Goal: Task Accomplishment & Management: Use online tool/utility

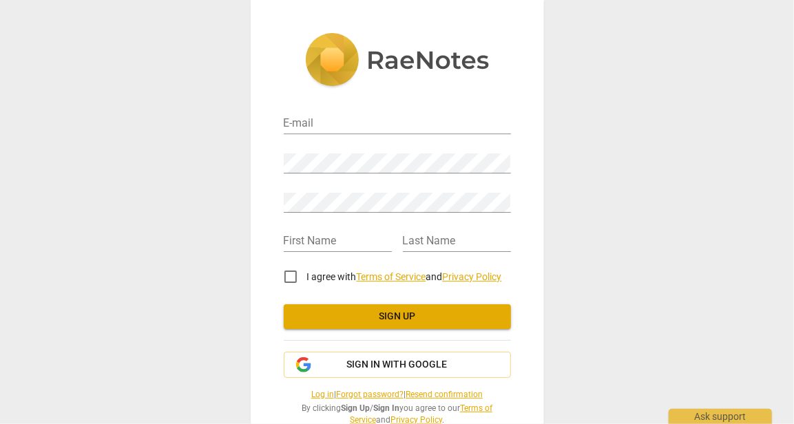
type input "[EMAIL_ADDRESS][DOMAIN_NAME]"
click at [285, 278] on input "I agree with Terms of Service and Privacy Policy" at bounding box center [290, 276] width 33 height 33
checkbox input "true"
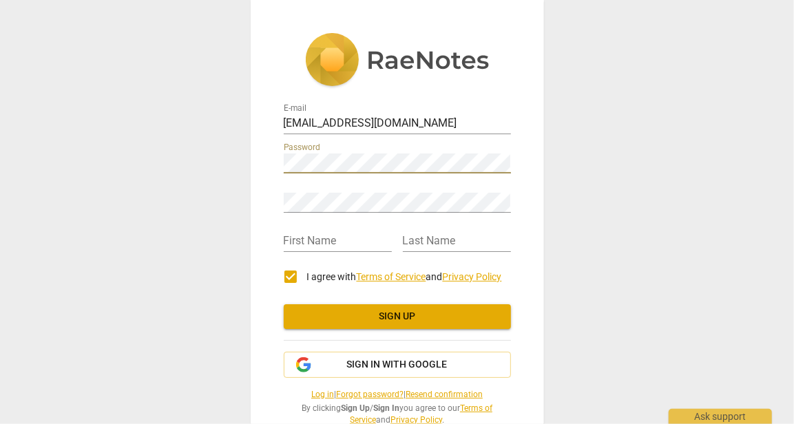
click at [272, 157] on div "E-mail phanngochanh81@gmail.com Password Retype Password First Name Last Name I…" at bounding box center [398, 229] width 294 height 459
drag, startPoint x: 280, startPoint y: 157, endPoint x: 250, endPoint y: 223, distance: 72.8
click at [251, 223] on div "E-mail phanngochanh81@gmail.com Password Retype Password First Name Last Name I…" at bounding box center [398, 229] width 294 height 459
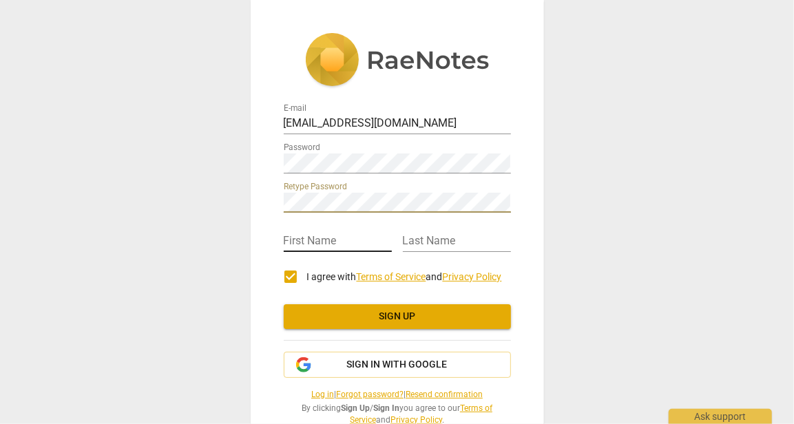
click at [357, 240] on input "text" at bounding box center [338, 242] width 108 height 20
type input "PHAN"
type input "HẠNH"
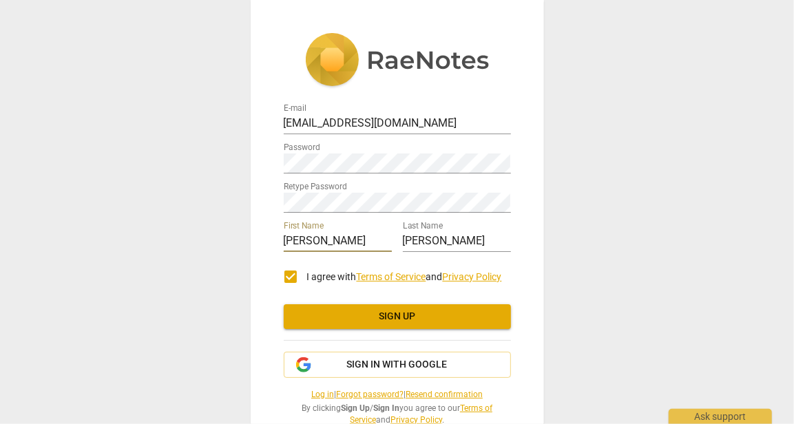
scroll to position [34, 0]
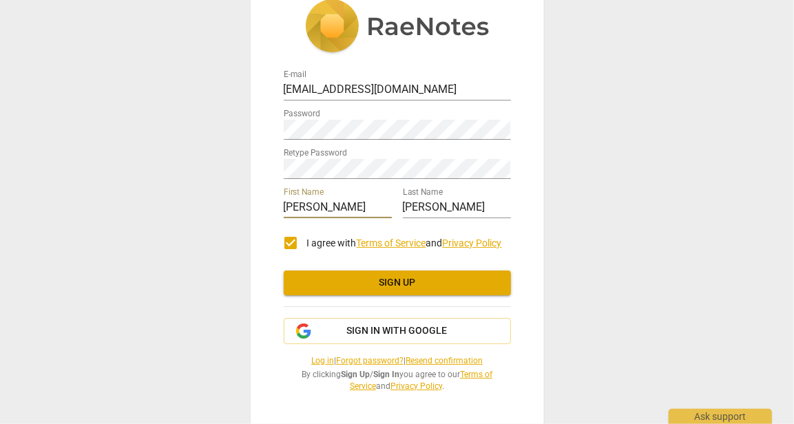
click at [364, 286] on span "Sign up" at bounding box center [397, 283] width 205 height 14
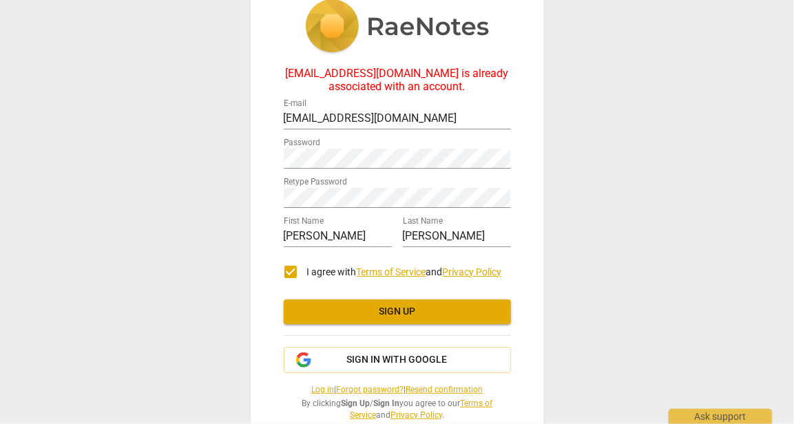
scroll to position [63, 0]
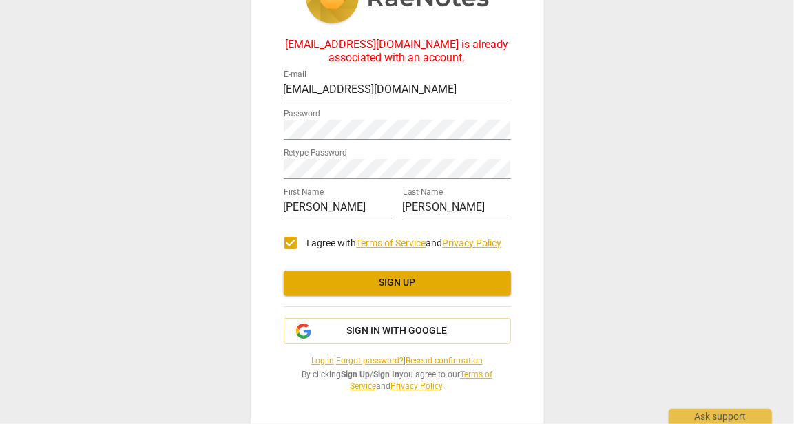
click at [387, 278] on span "Sign up" at bounding box center [397, 283] width 205 height 14
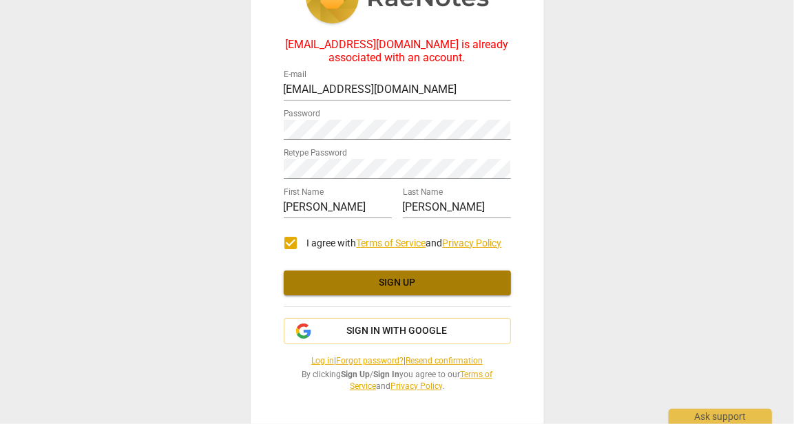
click at [378, 278] on span "Sign up" at bounding box center [397, 283] width 205 height 14
click at [373, 277] on span "Sign up" at bounding box center [397, 283] width 205 height 14
click at [367, 280] on span "Sign up" at bounding box center [397, 283] width 205 height 14
click at [370, 283] on span "Sign up" at bounding box center [397, 283] width 205 height 14
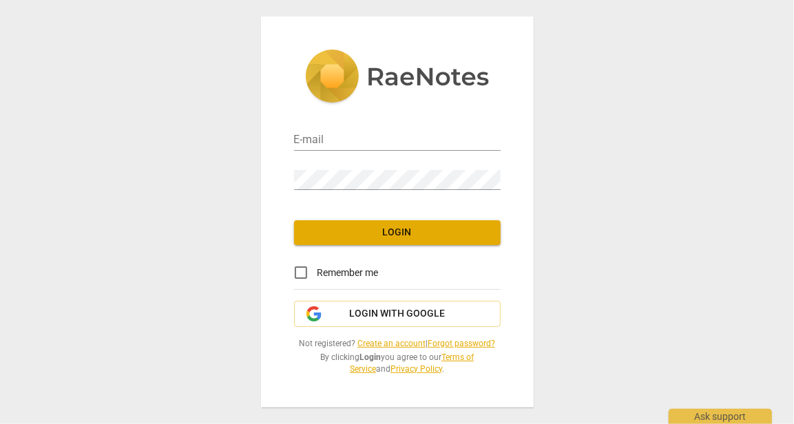
type input "[EMAIL_ADDRESS][DOMAIN_NAME]"
click at [332, 240] on button "Login" at bounding box center [397, 232] width 207 height 25
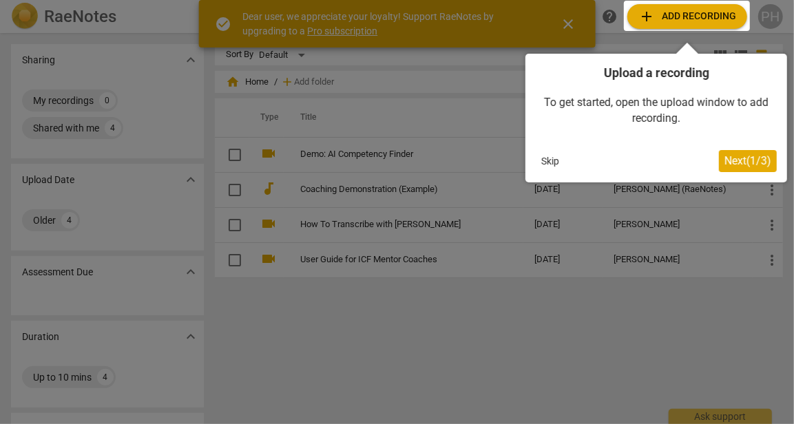
click at [319, 324] on div at bounding box center [397, 212] width 794 height 424
click at [189, 271] on div at bounding box center [397, 212] width 794 height 424
click at [190, 275] on div at bounding box center [397, 212] width 794 height 424
click at [190, 337] on div at bounding box center [397, 212] width 794 height 424
click at [83, 373] on div at bounding box center [397, 212] width 794 height 424
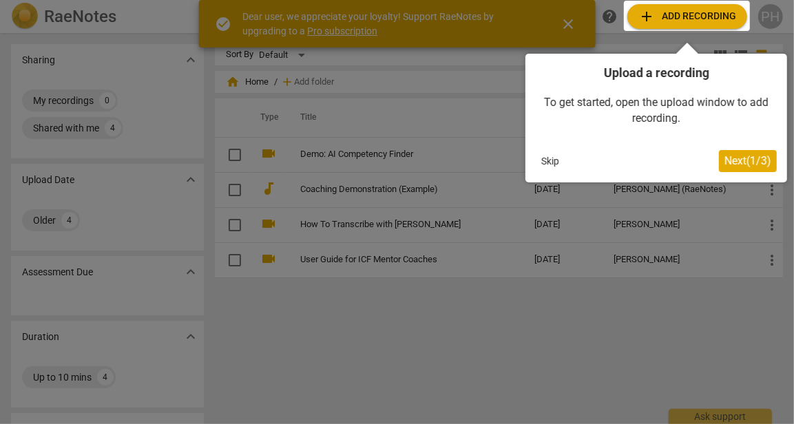
click at [86, 101] on div at bounding box center [397, 212] width 794 height 424
click at [568, 23] on div at bounding box center [397, 212] width 794 height 424
click at [552, 156] on button "Skip" at bounding box center [550, 161] width 29 height 21
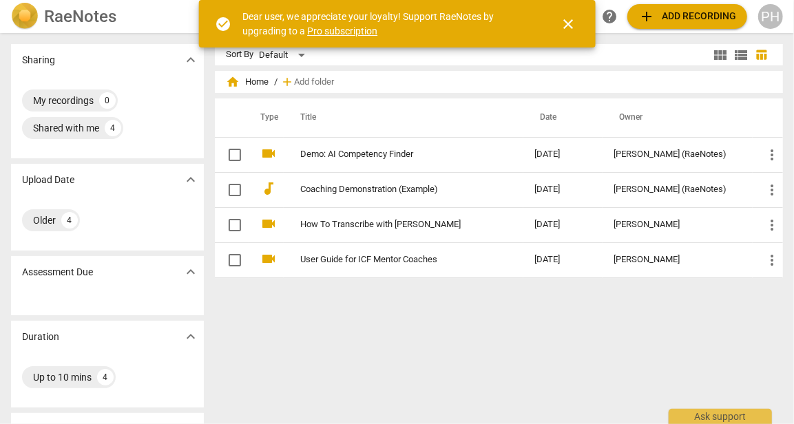
click at [571, 20] on span "close" at bounding box center [568, 24] width 17 height 17
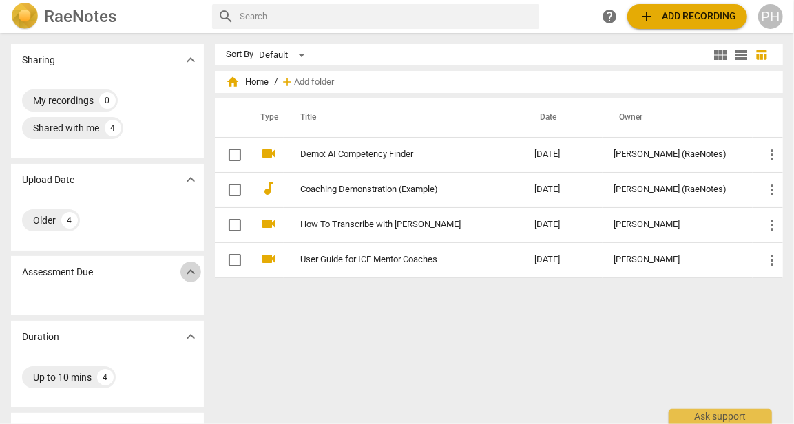
click at [192, 274] on span "expand_more" at bounding box center [191, 272] width 17 height 17
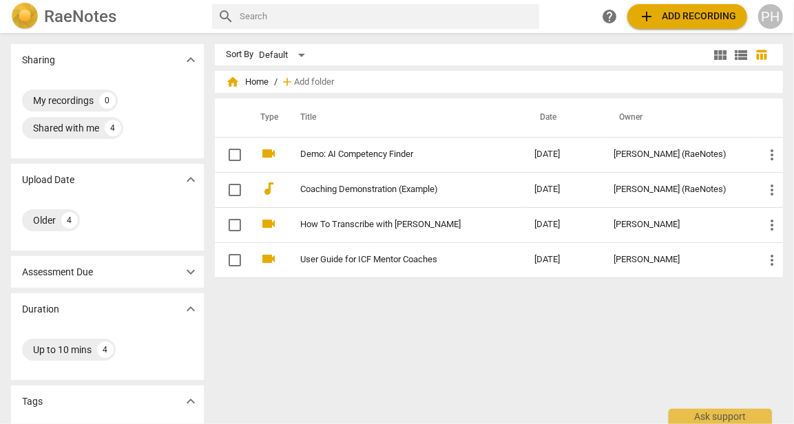
click at [192, 274] on span "expand_more" at bounding box center [191, 272] width 17 height 17
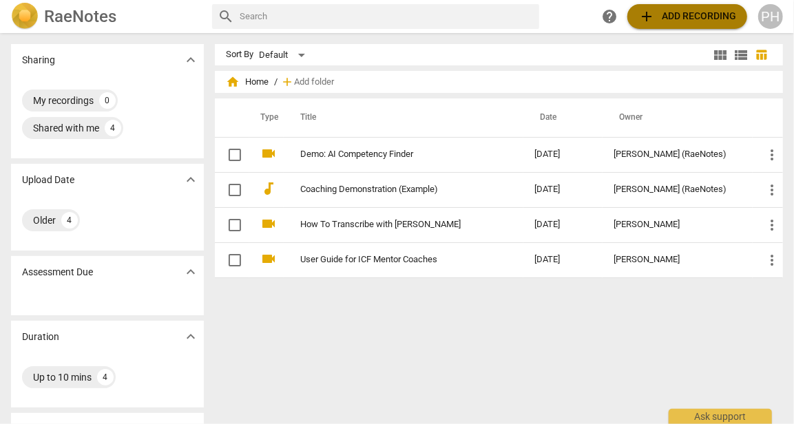
click at [658, 14] on span "add Add recording" at bounding box center [688, 16] width 98 height 17
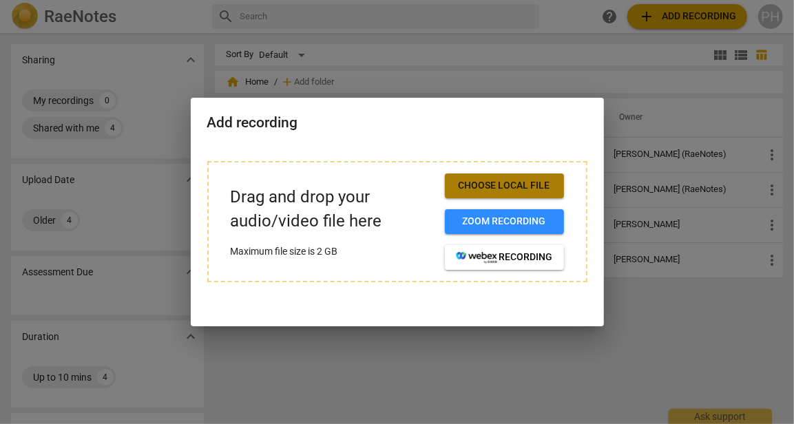
click at [474, 187] on span "Choose local file" at bounding box center [504, 186] width 97 height 14
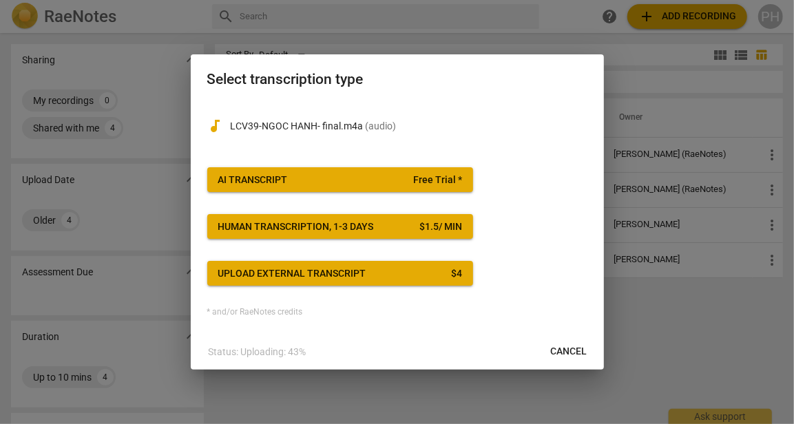
click at [242, 181] on div "AI Transcript" at bounding box center [253, 181] width 70 height 14
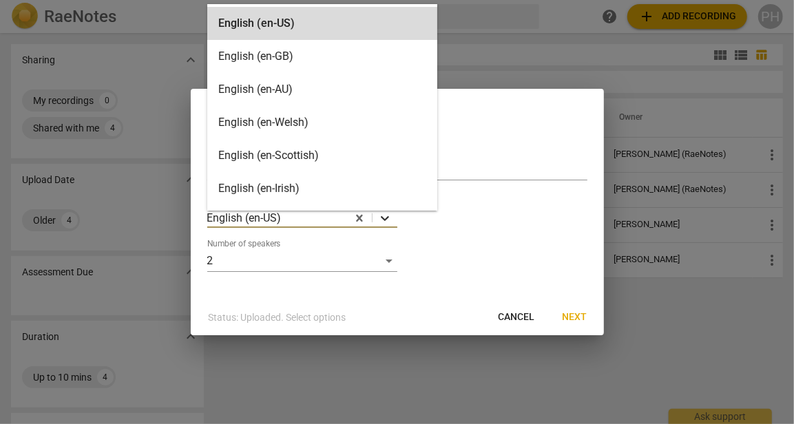
click at [384, 220] on icon at bounding box center [385, 218] width 8 height 5
type input "v"
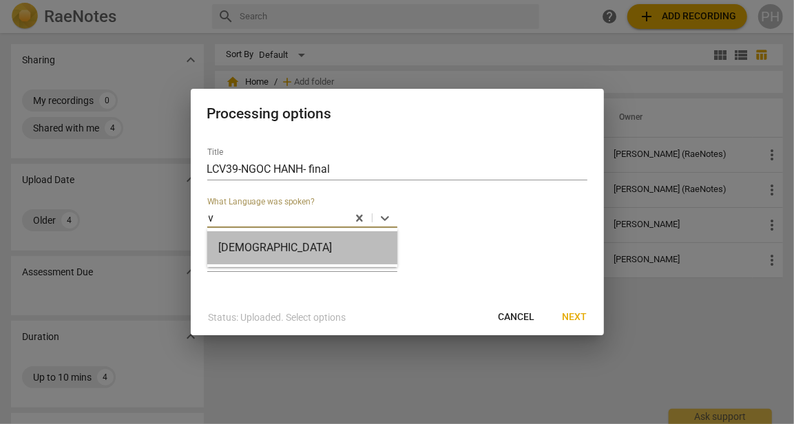
click at [288, 248] on div "[DEMOGRAPHIC_DATA]" at bounding box center [302, 247] width 190 height 33
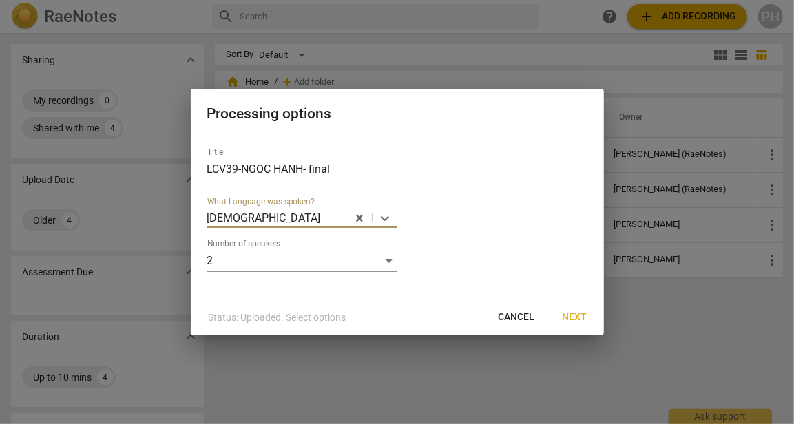
click at [581, 318] on span "Next" at bounding box center [575, 318] width 25 height 14
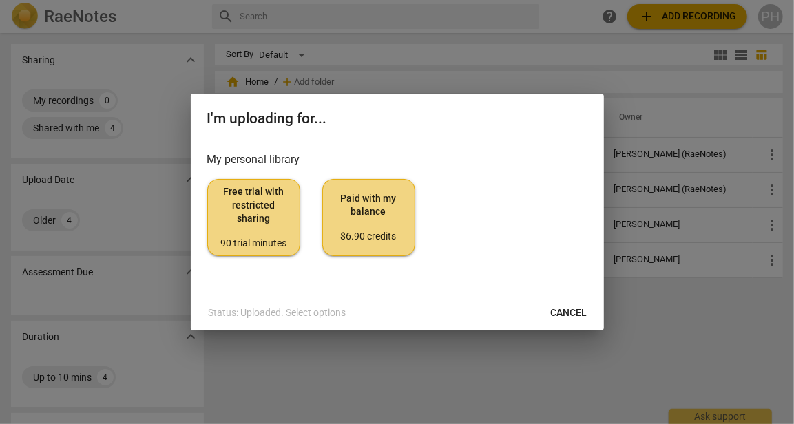
click at [236, 215] on span "Free trial with restricted sharing 90 trial minutes" at bounding box center [254, 217] width 70 height 65
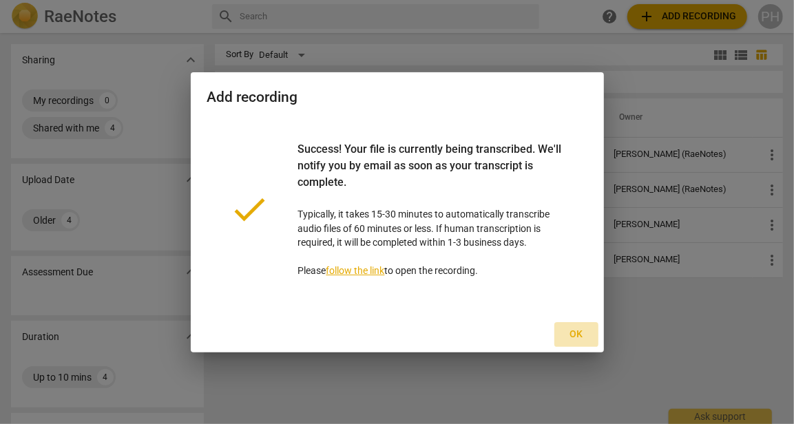
click at [575, 333] on span "Ok" at bounding box center [577, 335] width 22 height 14
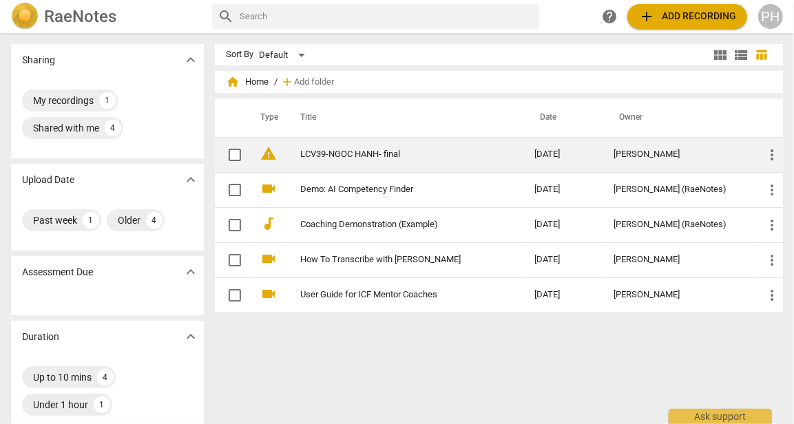
click at [363, 152] on link "LCV39-NGOC HANH- final" at bounding box center [392, 155] width 185 height 10
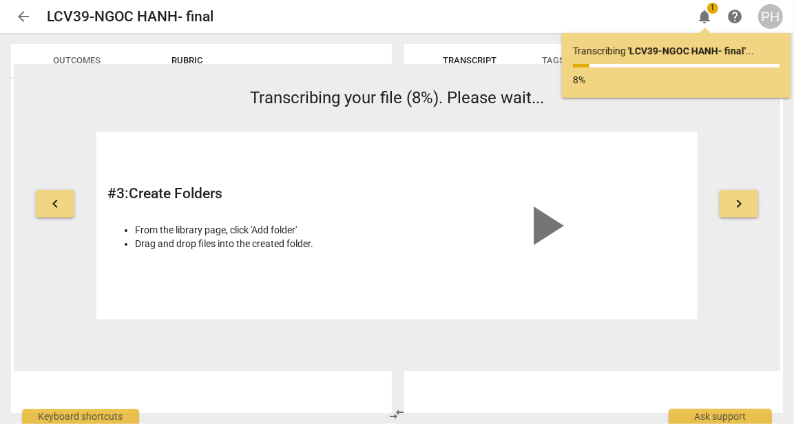
click at [734, 207] on span "keyboard_arrow_right" at bounding box center [739, 204] width 17 height 17
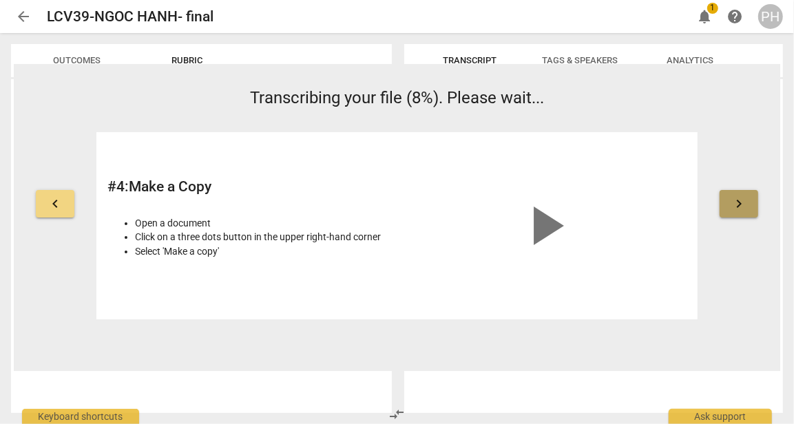
click at [734, 207] on span "keyboard_arrow_right" at bounding box center [739, 204] width 17 height 17
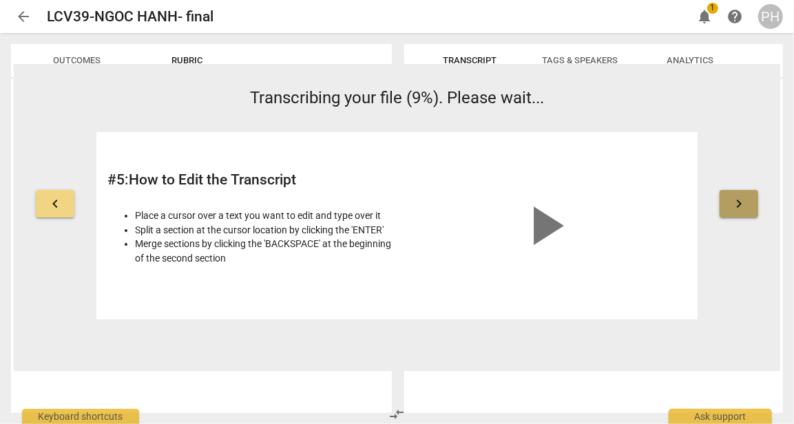
click at [734, 207] on span "keyboard_arrow_right" at bounding box center [739, 204] width 17 height 17
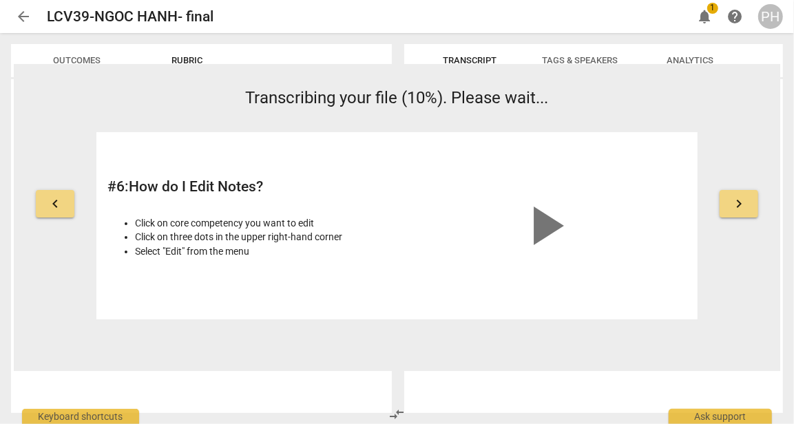
click at [736, 203] on span "keyboard_arrow_right" at bounding box center [739, 204] width 17 height 17
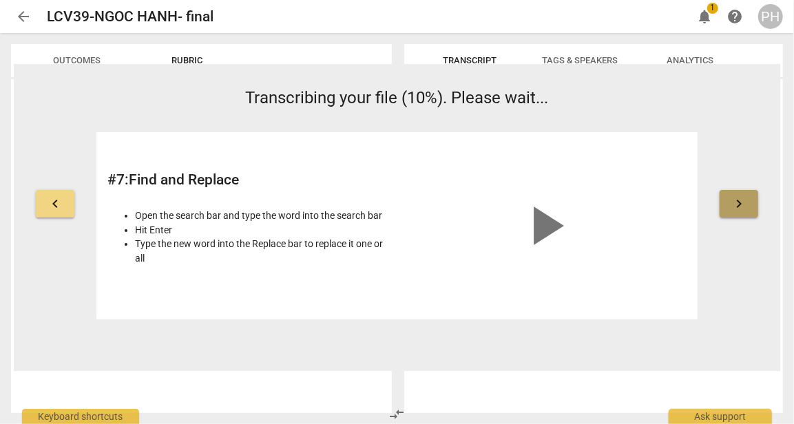
click at [736, 203] on span "keyboard_arrow_right" at bounding box center [739, 204] width 17 height 17
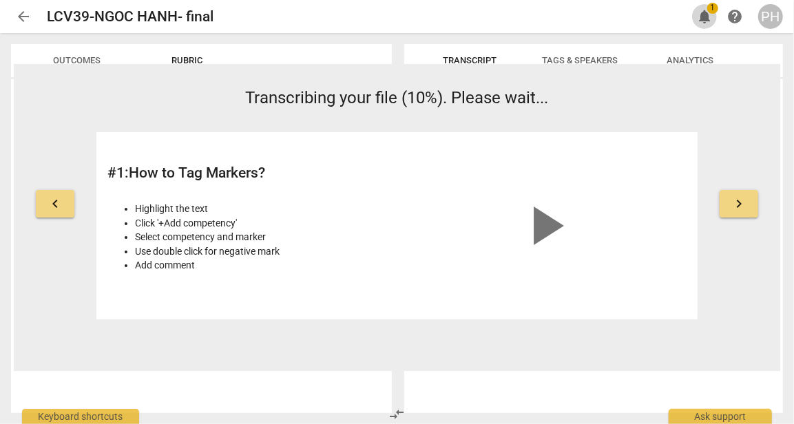
click at [708, 14] on span "notifications" at bounding box center [705, 16] width 17 height 17
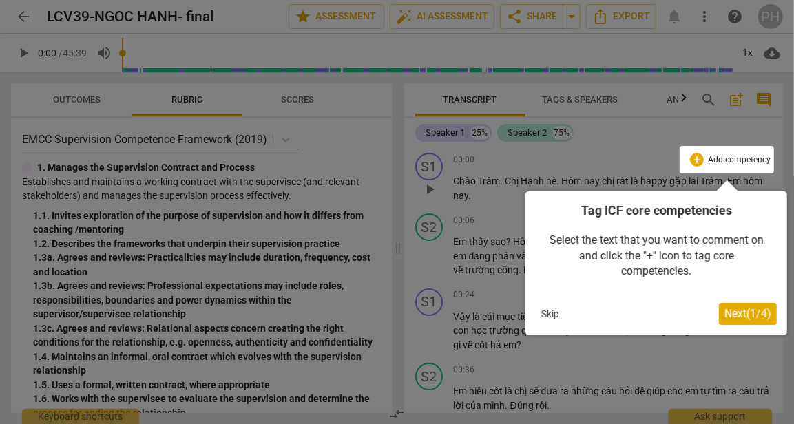
click button "Next ( 1 / 4 )" at bounding box center [748, 314] width 58 height 22
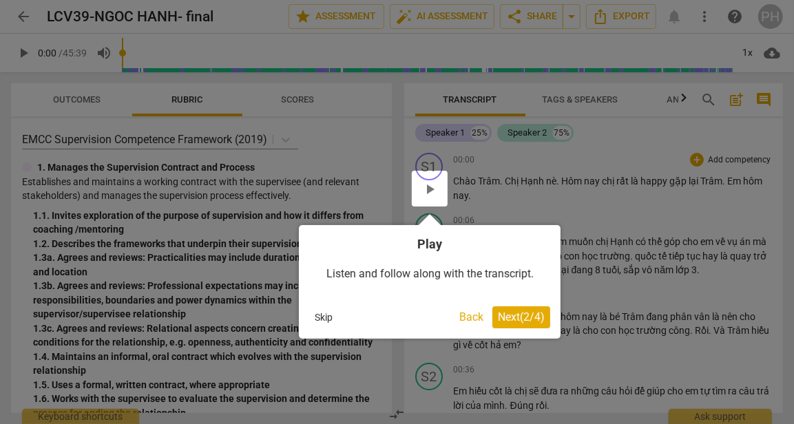
click at [522, 316] on span "Next ( 2 / 4 )" at bounding box center [521, 317] width 47 height 13
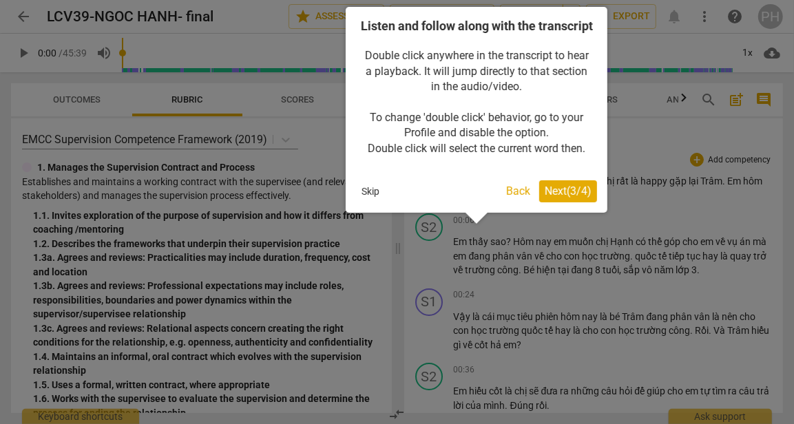
click at [557, 198] on span "Next ( 3 / 4 )" at bounding box center [568, 191] width 47 height 13
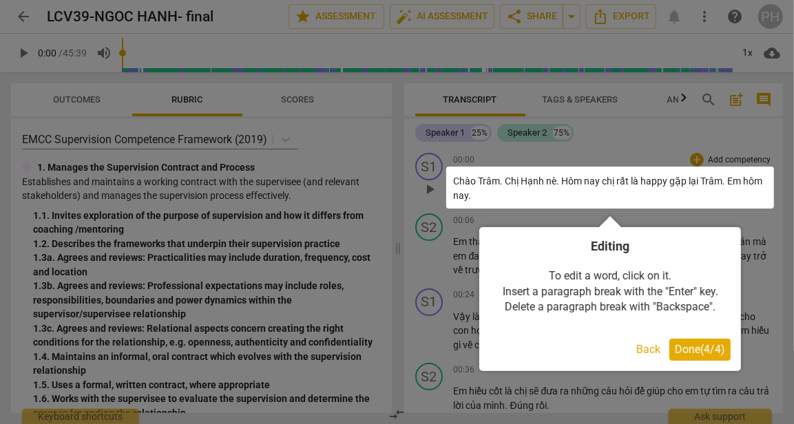
click at [642, 355] on button "Back" at bounding box center [648, 350] width 35 height 22
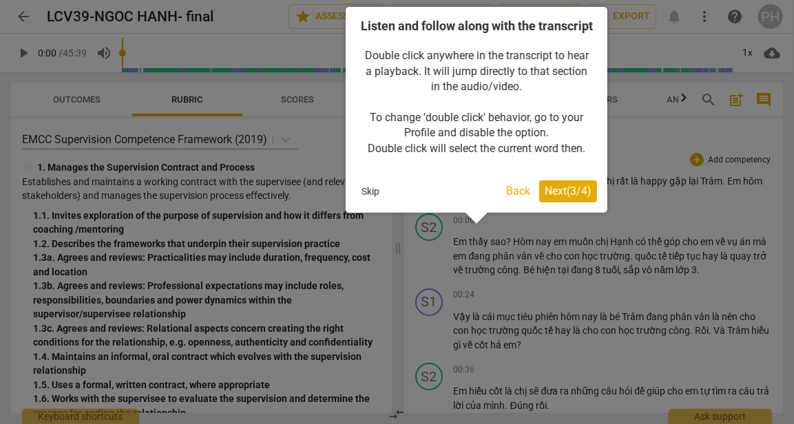
click at [365, 202] on button "Skip" at bounding box center [370, 191] width 29 height 21
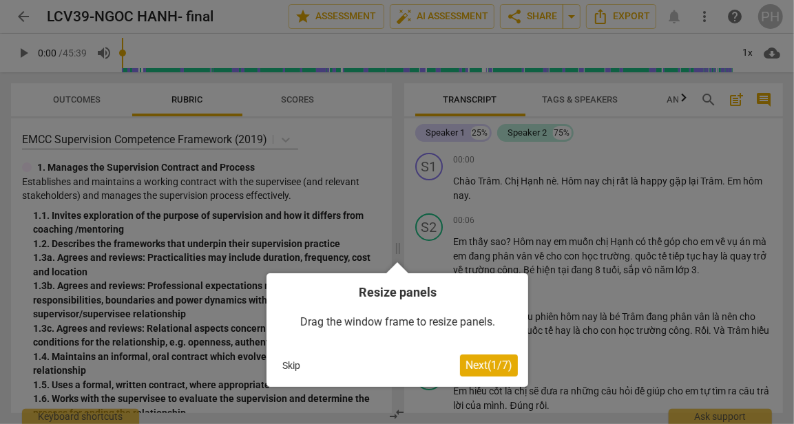
click at [290, 365] on button "Skip" at bounding box center [291, 366] width 29 height 21
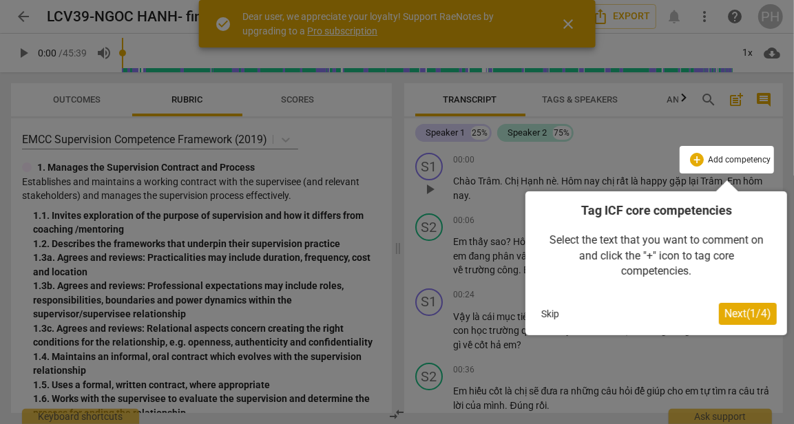
click at [548, 313] on button "Skip" at bounding box center [550, 314] width 29 height 21
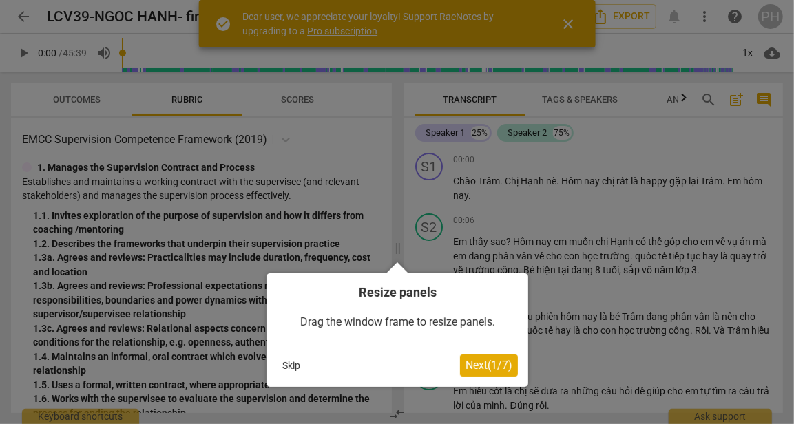
click at [288, 365] on button "Skip" at bounding box center [291, 366] width 29 height 21
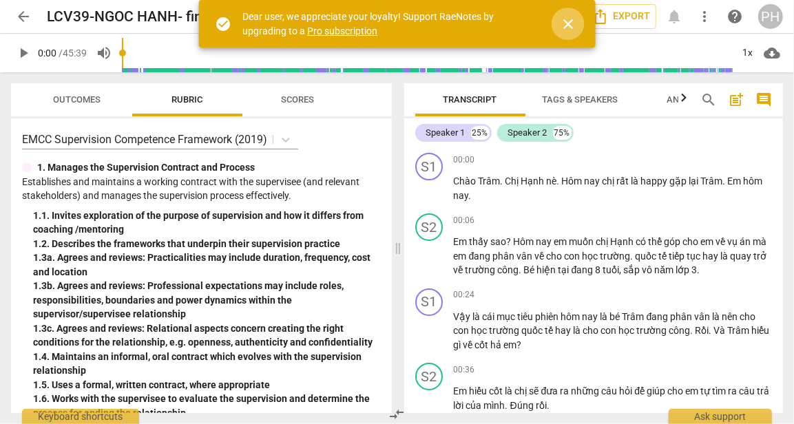
click at [567, 22] on span "close" at bounding box center [568, 24] width 17 height 17
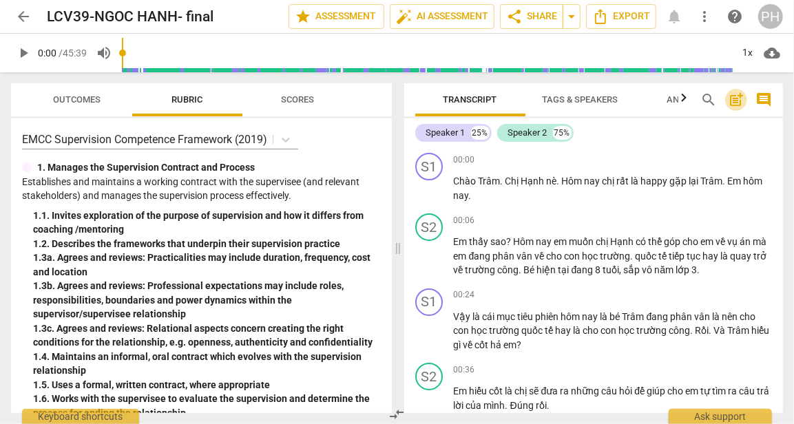
click at [738, 100] on span "post_add" at bounding box center [736, 100] width 17 height 17
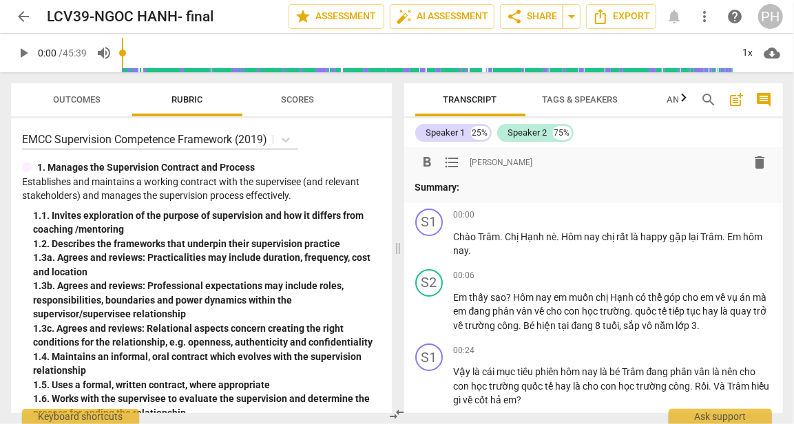
click at [573, 104] on span "Tags & Speakers" at bounding box center [581, 99] width 76 height 10
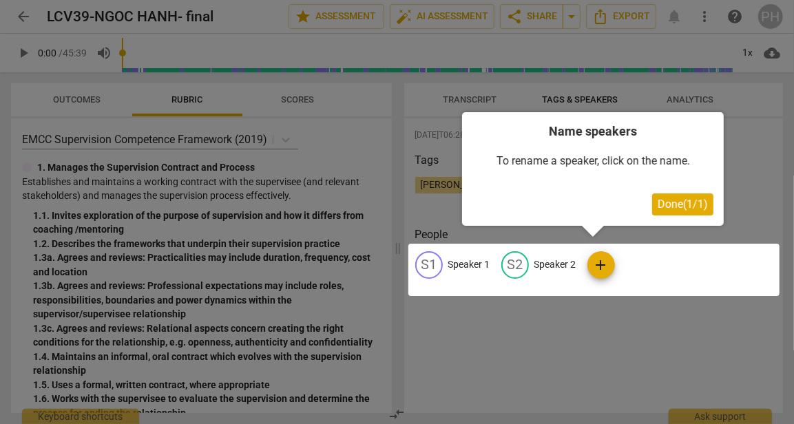
click at [475, 99] on div at bounding box center [397, 212] width 794 height 424
click at [692, 202] on span "Done ( 1 / 1 )" at bounding box center [683, 204] width 50 height 13
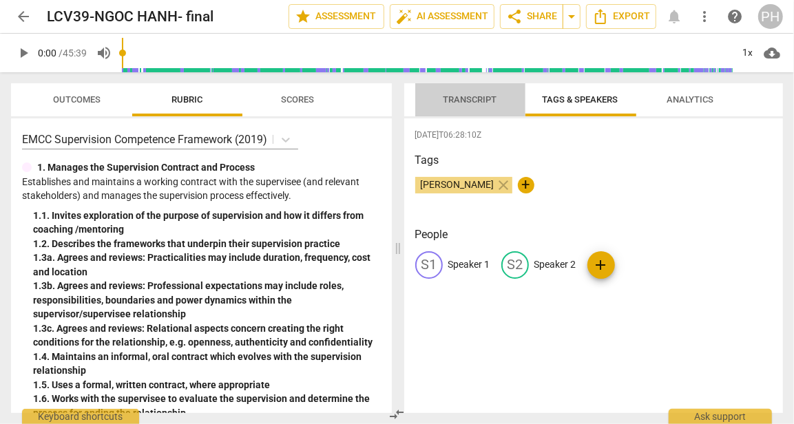
click at [467, 99] on span "Transcript" at bounding box center [471, 99] width 54 height 10
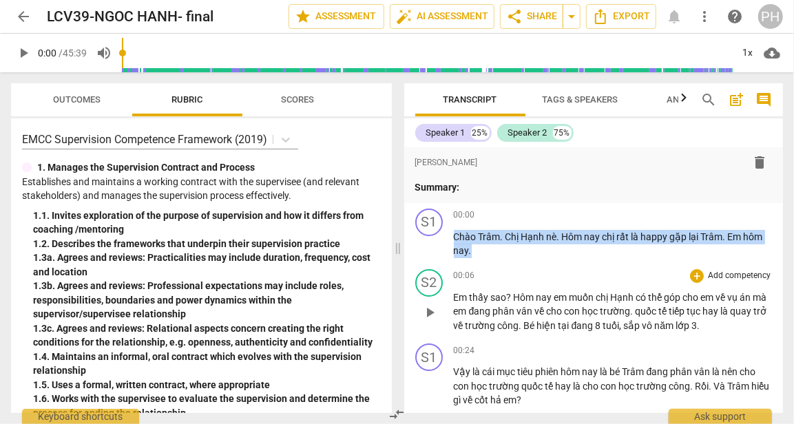
drag, startPoint x: 455, startPoint y: 235, endPoint x: 575, endPoint y: 327, distance: 151.4
click at [575, 327] on div "format_bold format_list_bulleted PHAN HẠNH delete Summary: S1 play_arrow pause …" at bounding box center [594, 280] width 380 height 266
click at [602, 98] on span "Tags & Speakers" at bounding box center [581, 99] width 76 height 10
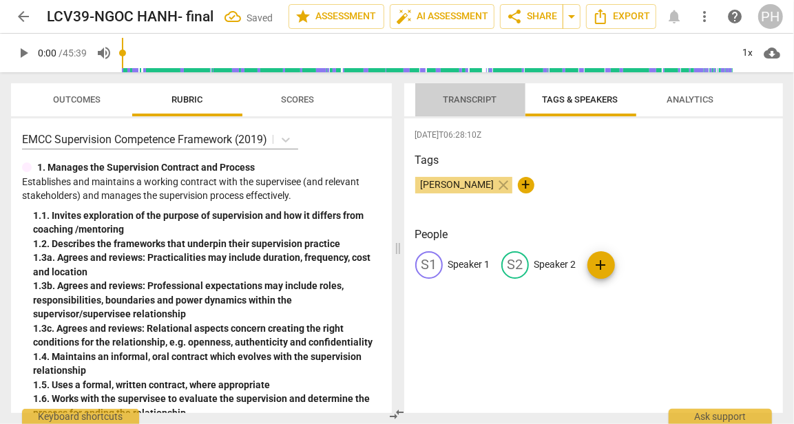
click at [483, 97] on span "Transcript" at bounding box center [471, 99] width 54 height 10
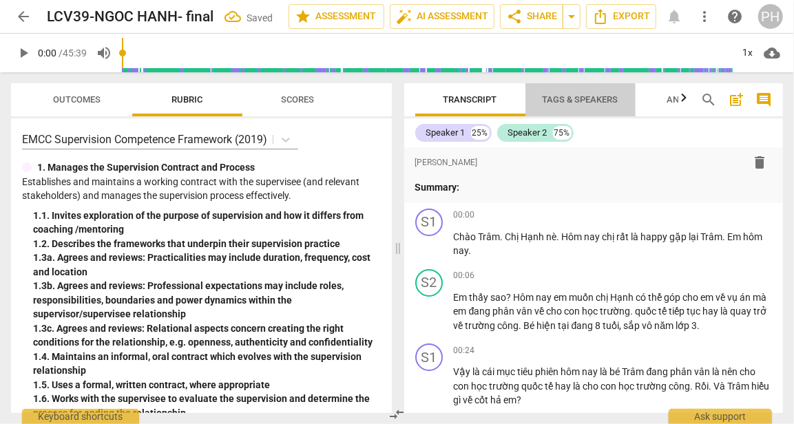
click at [564, 101] on span "Tags & Speakers" at bounding box center [581, 99] width 76 height 10
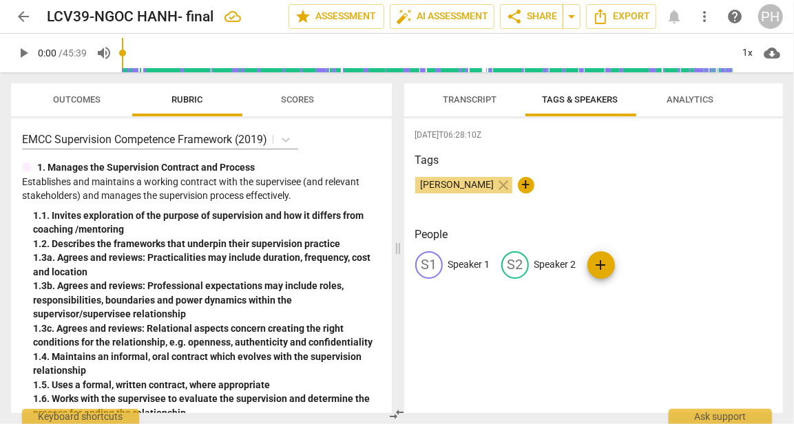
click at [463, 263] on p "Speaker 1" at bounding box center [470, 265] width 42 height 14
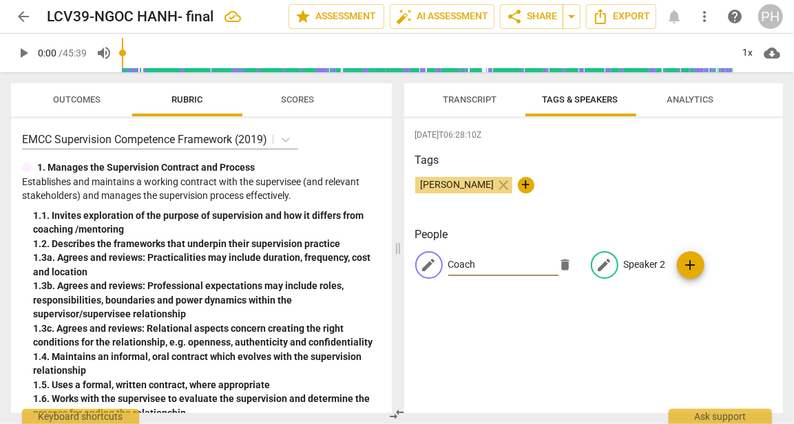
type input "Coach"
click at [635, 262] on p "Speaker 2" at bounding box center [645, 265] width 42 height 14
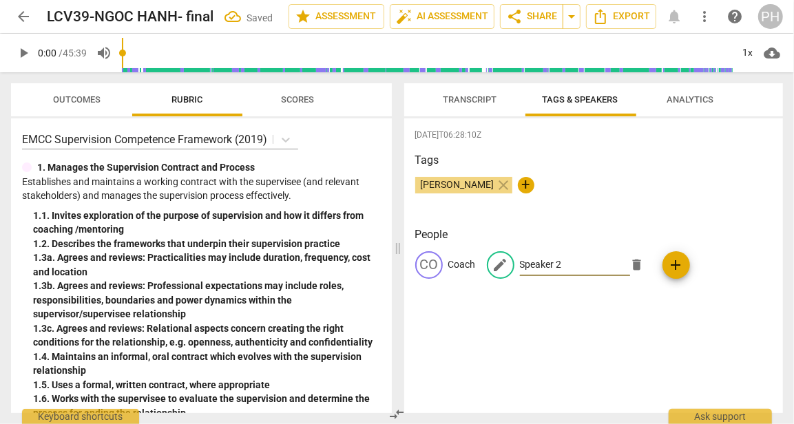
type input "c"
type input "Coachee"
click at [637, 338] on div "2025-09-29T06:28:10Z Tags PHAN HẠNH close + People CO Coach edit Coachee delete…" at bounding box center [594, 266] width 380 height 295
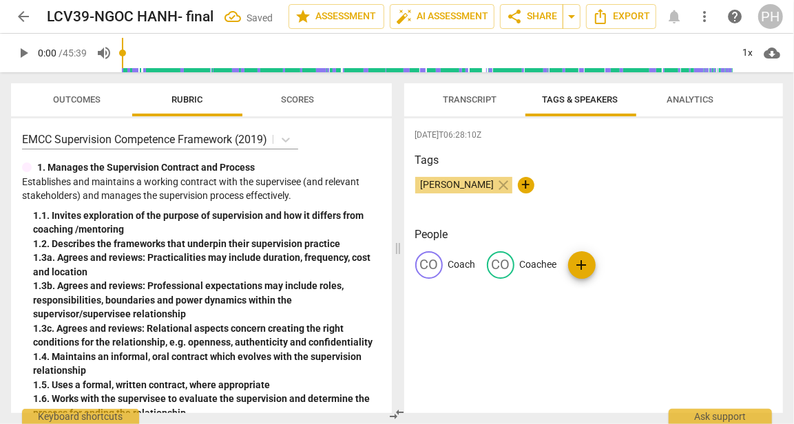
click at [471, 95] on span "Transcript" at bounding box center [471, 99] width 54 height 10
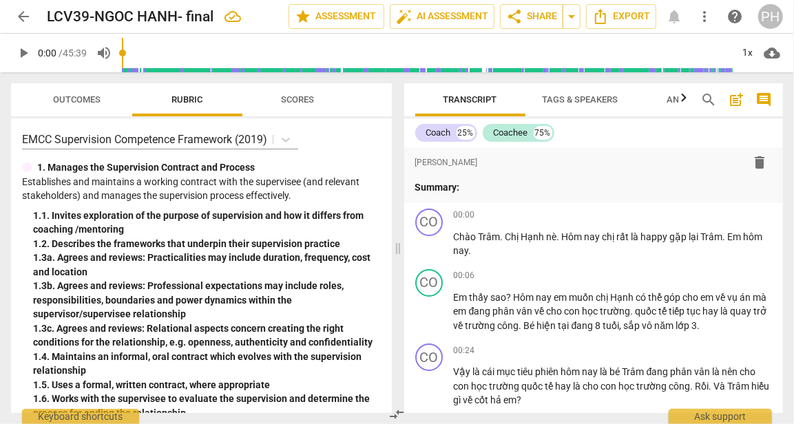
click at [566, 99] on span "Tags & Speakers" at bounding box center [581, 99] width 76 height 10
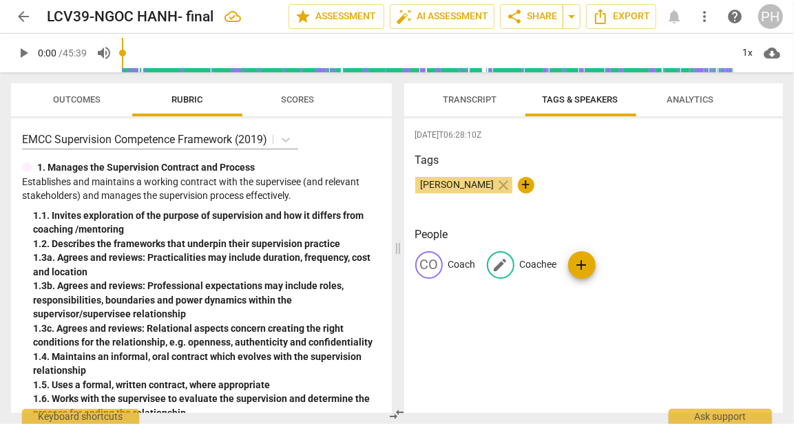
click at [536, 265] on p "Coachee" at bounding box center [538, 265] width 37 height 14
click at [466, 331] on div "2025-09-29T06:28:10Z Tags PHAN HẠNH close + People CO Coach edit Coachee delete…" at bounding box center [594, 266] width 380 height 295
click at [451, 99] on span "Transcript" at bounding box center [471, 99] width 54 height 10
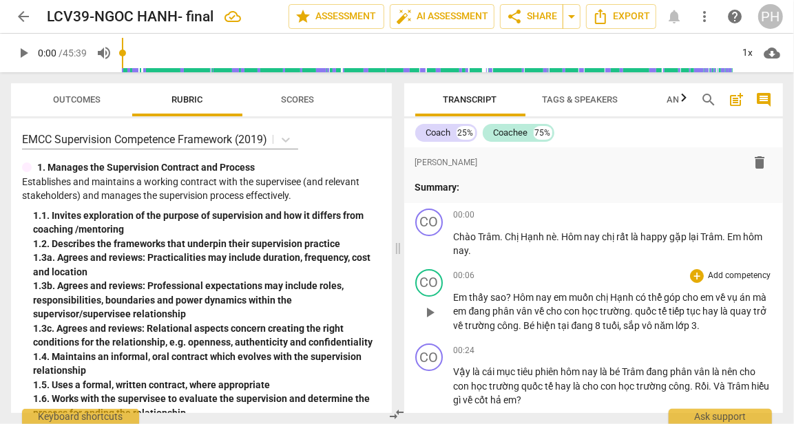
drag, startPoint x: 453, startPoint y: 236, endPoint x: 517, endPoint y: 301, distance: 92.1
click at [517, 301] on div "format_bold format_list_bulleted PHAN HẠNH delete Summary: CO play_arrow pause …" at bounding box center [594, 280] width 380 height 266
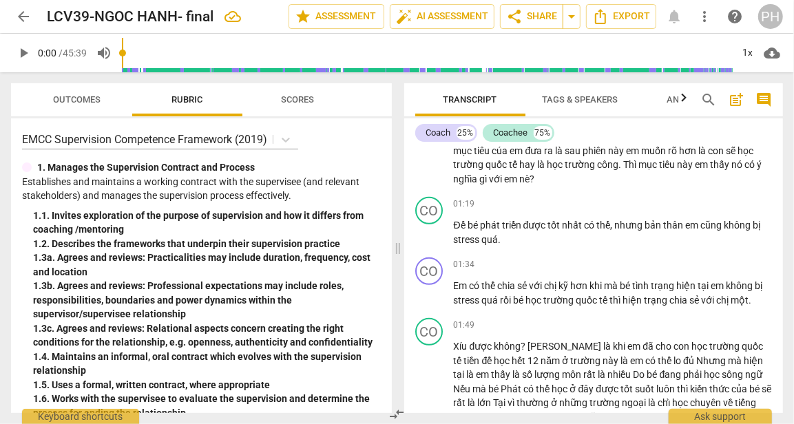
drag, startPoint x: 783, startPoint y: 160, endPoint x: 790, endPoint y: 352, distance: 192.3
click at [791, 356] on div "Transcript Tags & Speakers Analytics search post_add comment Coach 25% Coachee …" at bounding box center [597, 248] width 396 height 352
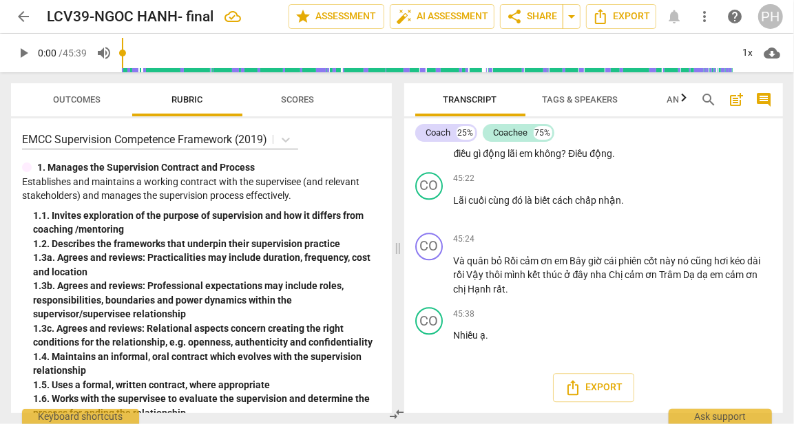
scroll to position [10290, 0]
click at [593, 389] on span "Export" at bounding box center [594, 388] width 58 height 17
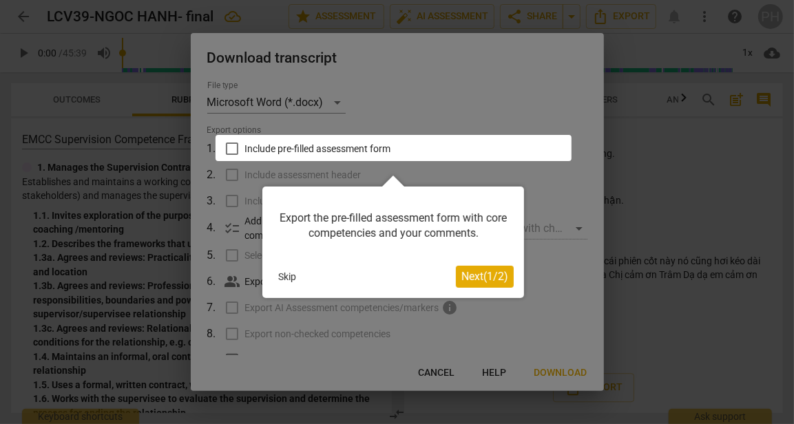
click at [231, 147] on div at bounding box center [394, 148] width 356 height 26
click at [230, 149] on div at bounding box center [394, 148] width 356 height 26
click at [485, 280] on span "Next ( 1 / 2 )" at bounding box center [485, 276] width 47 height 13
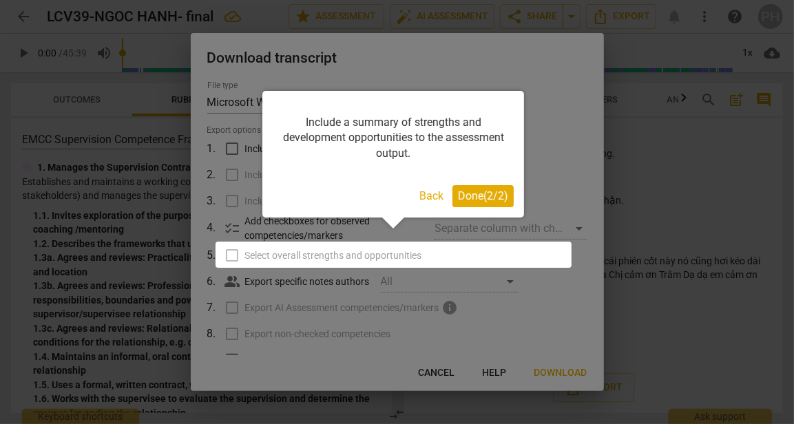
click at [486, 193] on span "Done ( 2 / 2 )" at bounding box center [483, 195] width 50 height 13
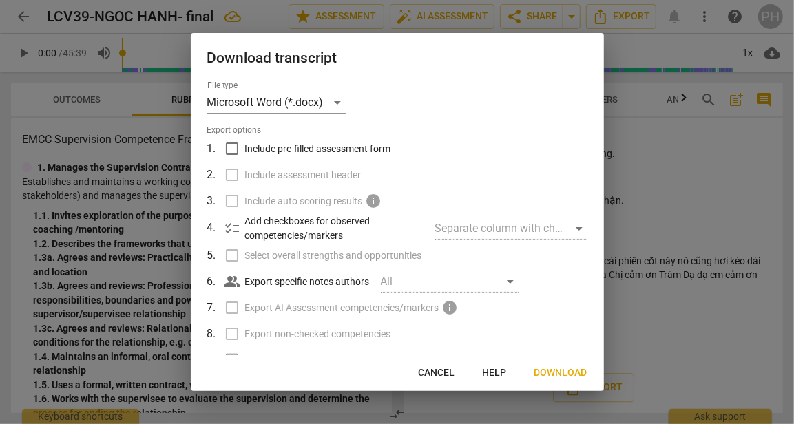
click at [232, 147] on input "Include pre-filled assessment form" at bounding box center [232, 149] width 26 height 26
checkbox input "true"
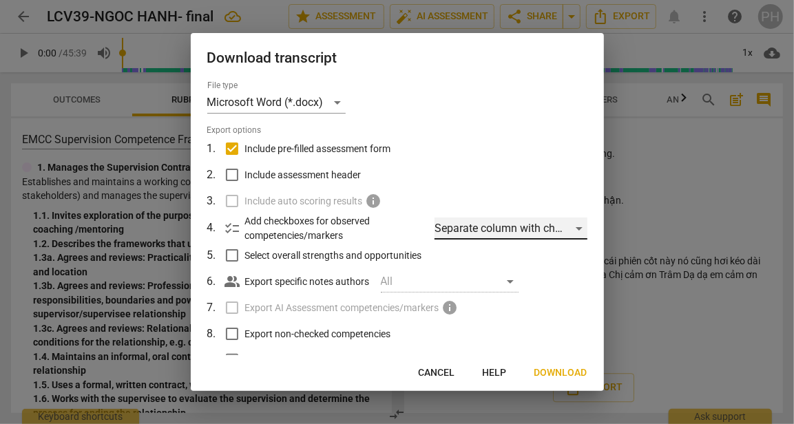
click at [577, 226] on div "Separate column with check marks" at bounding box center [511, 229] width 152 height 22
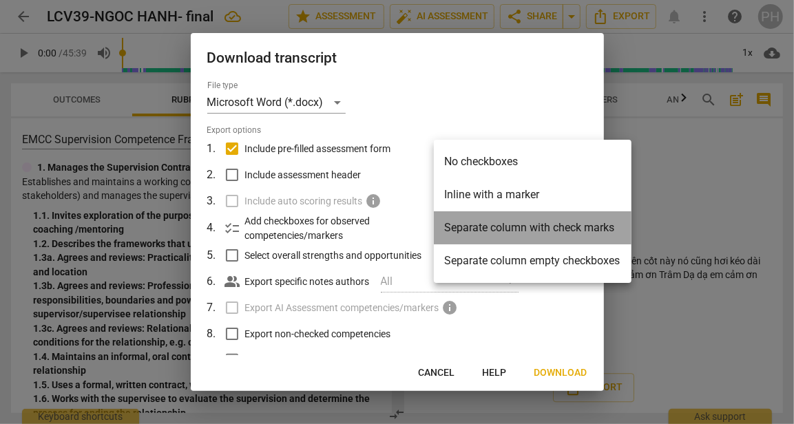
click at [577, 226] on li "Separate column with check marks" at bounding box center [533, 228] width 198 height 33
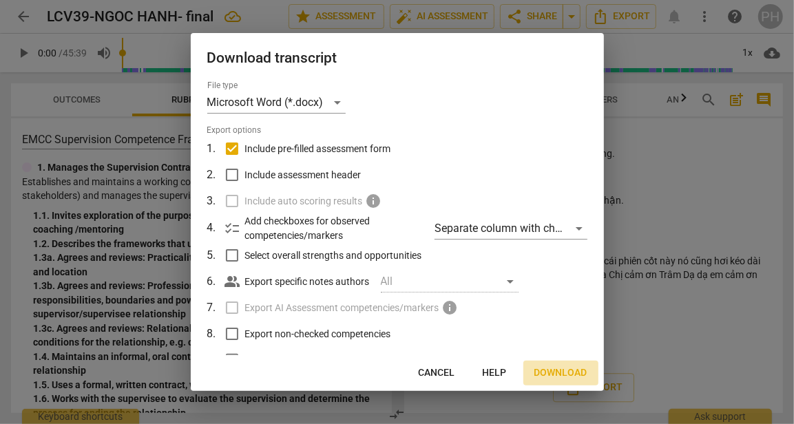
click at [561, 373] on span "Download" at bounding box center [561, 374] width 53 height 14
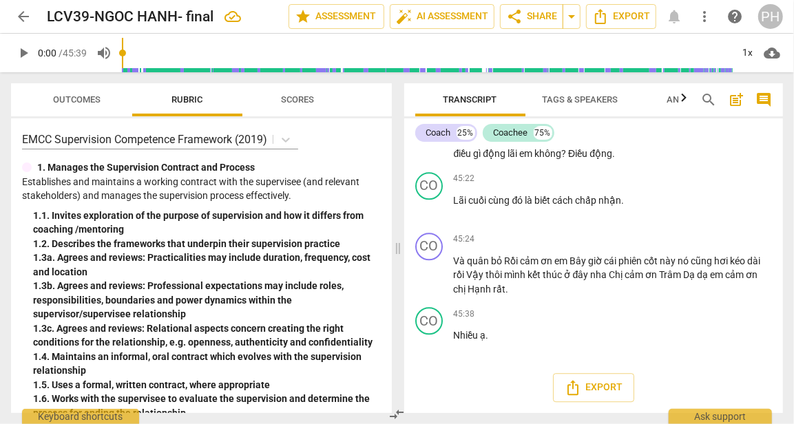
click at [558, 91] on span "Tags & Speakers" at bounding box center [580, 100] width 109 height 19
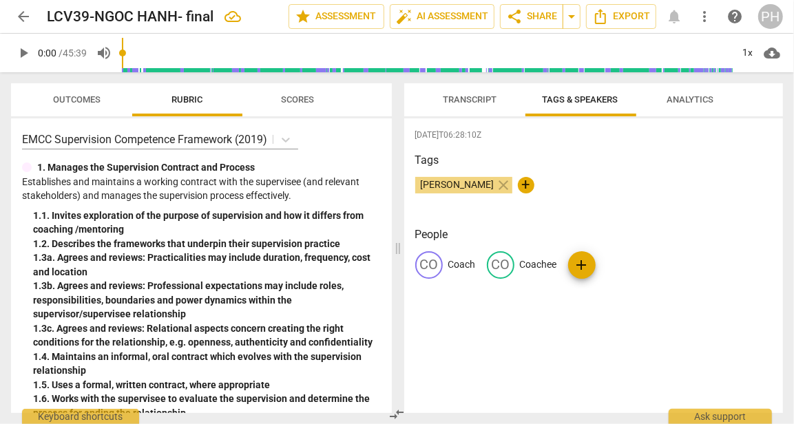
click at [679, 97] on span "Analytics" at bounding box center [691, 99] width 47 height 10
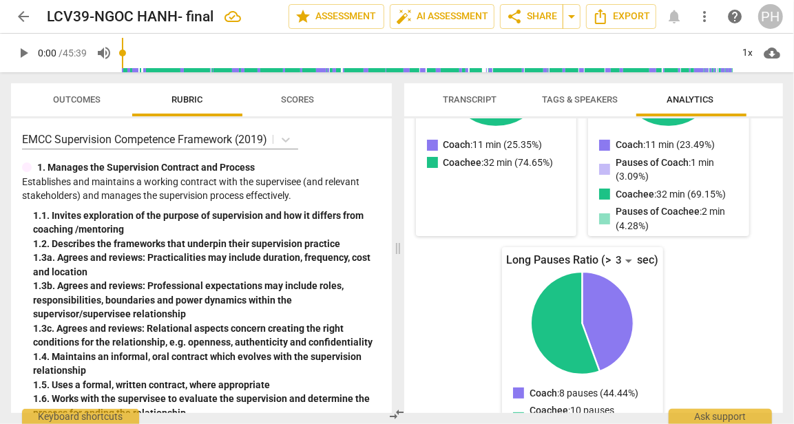
scroll to position [325, 0]
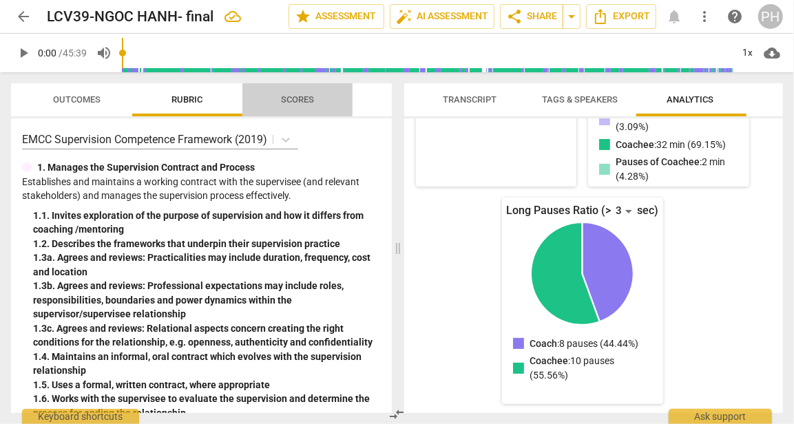
click at [290, 101] on span "Scores" at bounding box center [297, 99] width 33 height 10
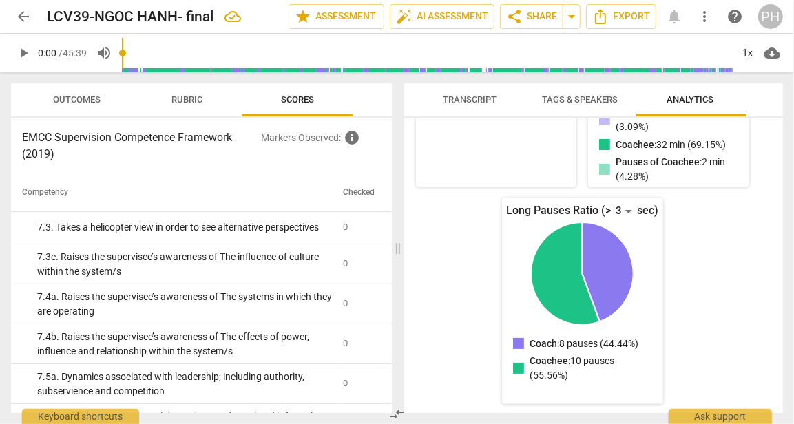
scroll to position [2549, 0]
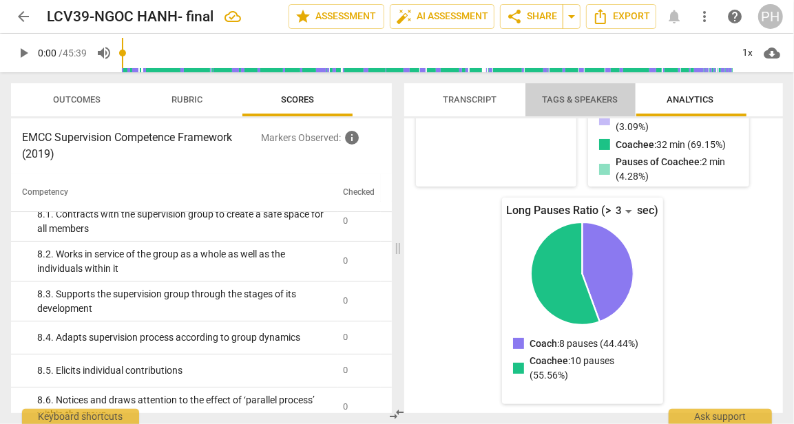
click at [575, 96] on span "Tags & Speakers" at bounding box center [581, 99] width 76 height 10
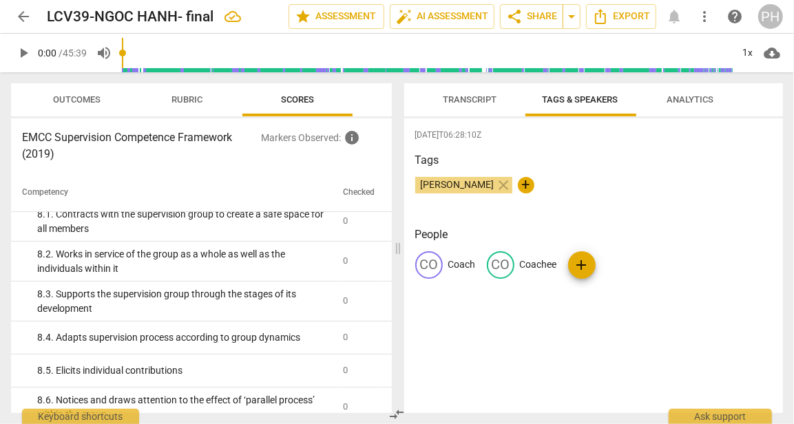
click at [468, 93] on span "Transcript" at bounding box center [470, 100] width 87 height 19
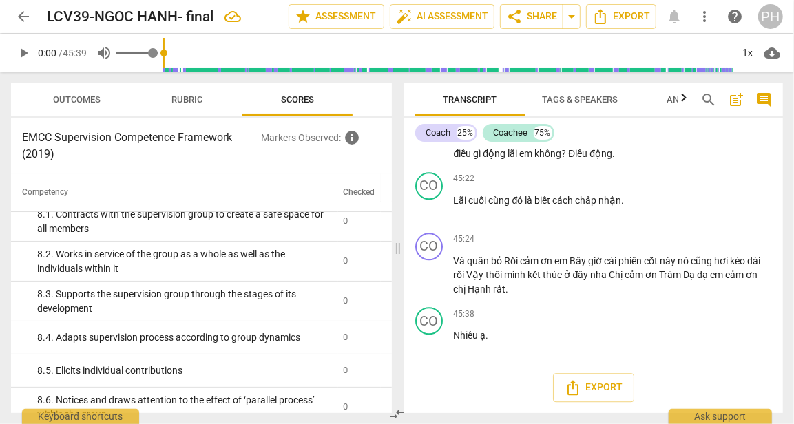
click at [106, 53] on span "volume_up" at bounding box center [104, 53] width 17 height 17
click at [106, 53] on span "volume_off" at bounding box center [104, 53] width 17 height 17
type input "1"
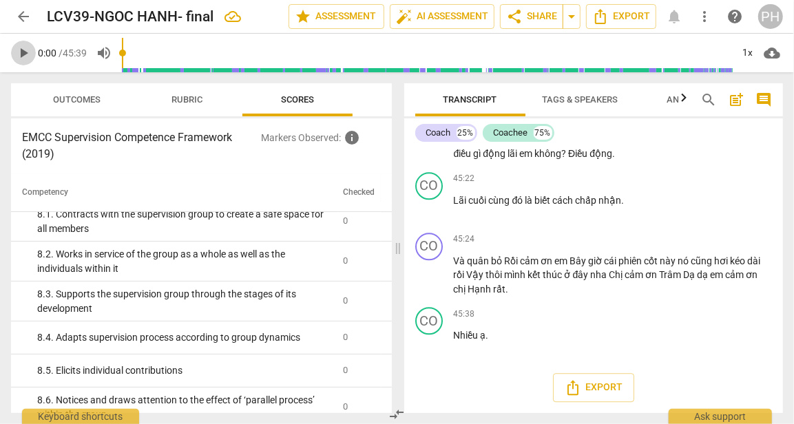
click at [22, 53] on span "play_arrow" at bounding box center [23, 53] width 17 height 17
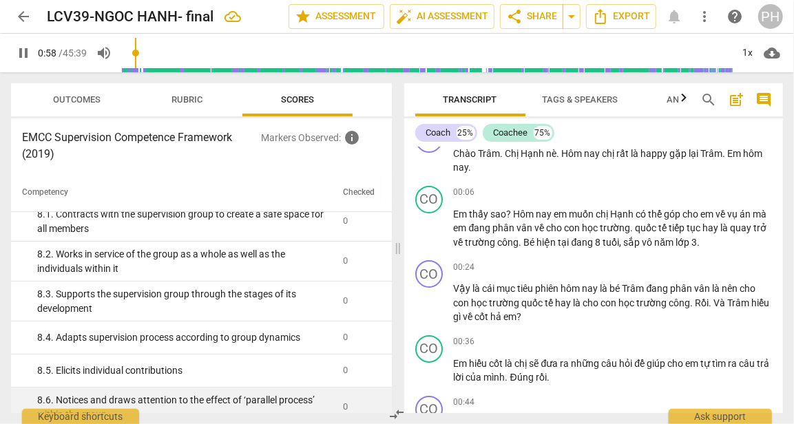
scroll to position [354, 0]
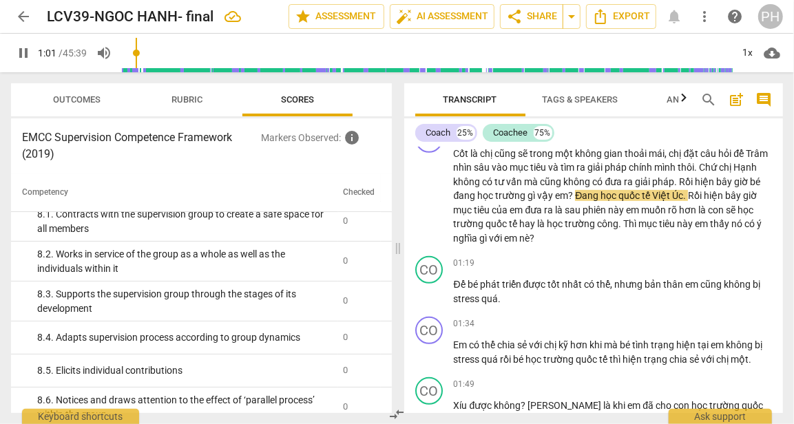
click at [23, 51] on span "pause" at bounding box center [23, 53] width 17 height 17
type input "62"
